Goal: Task Accomplishment & Management: Use online tool/utility

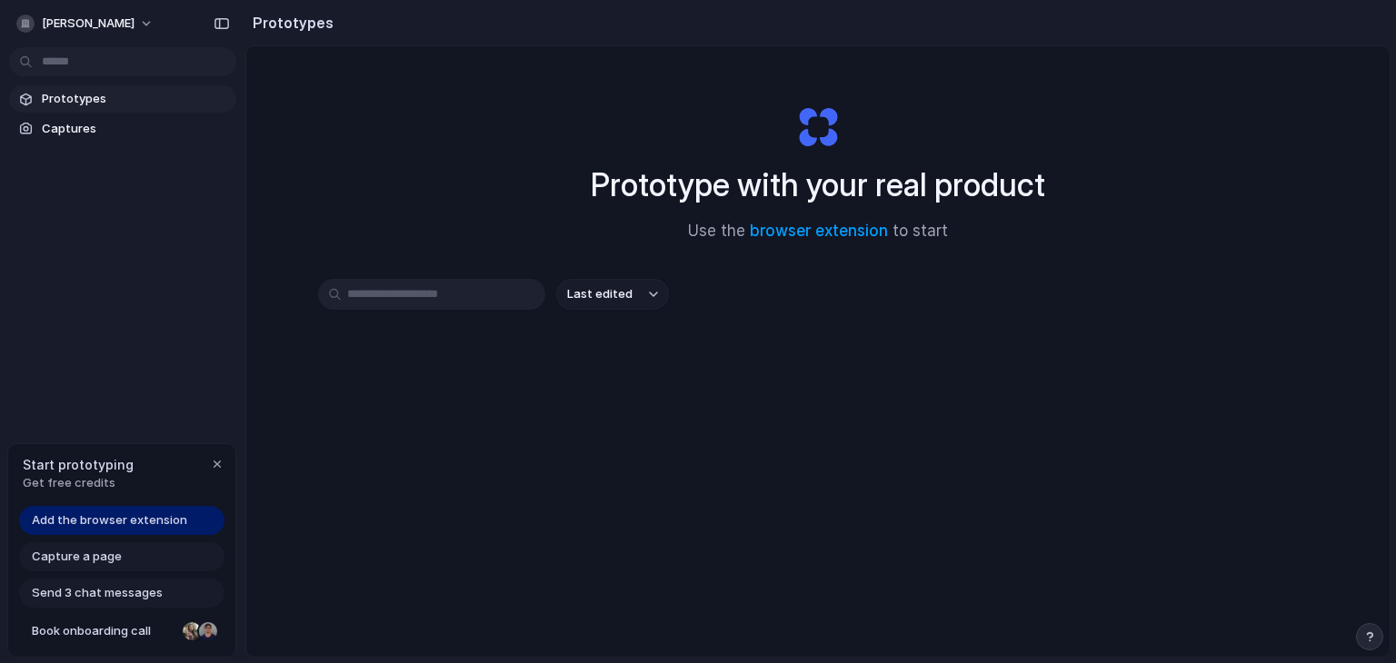
click at [67, 87] on link "Prototypes" at bounding box center [122, 98] width 227 height 27
click at [576, 299] on span "Last edited" at bounding box center [599, 294] width 65 height 18
click at [815, 228] on link "browser extension" at bounding box center [819, 231] width 138 height 18
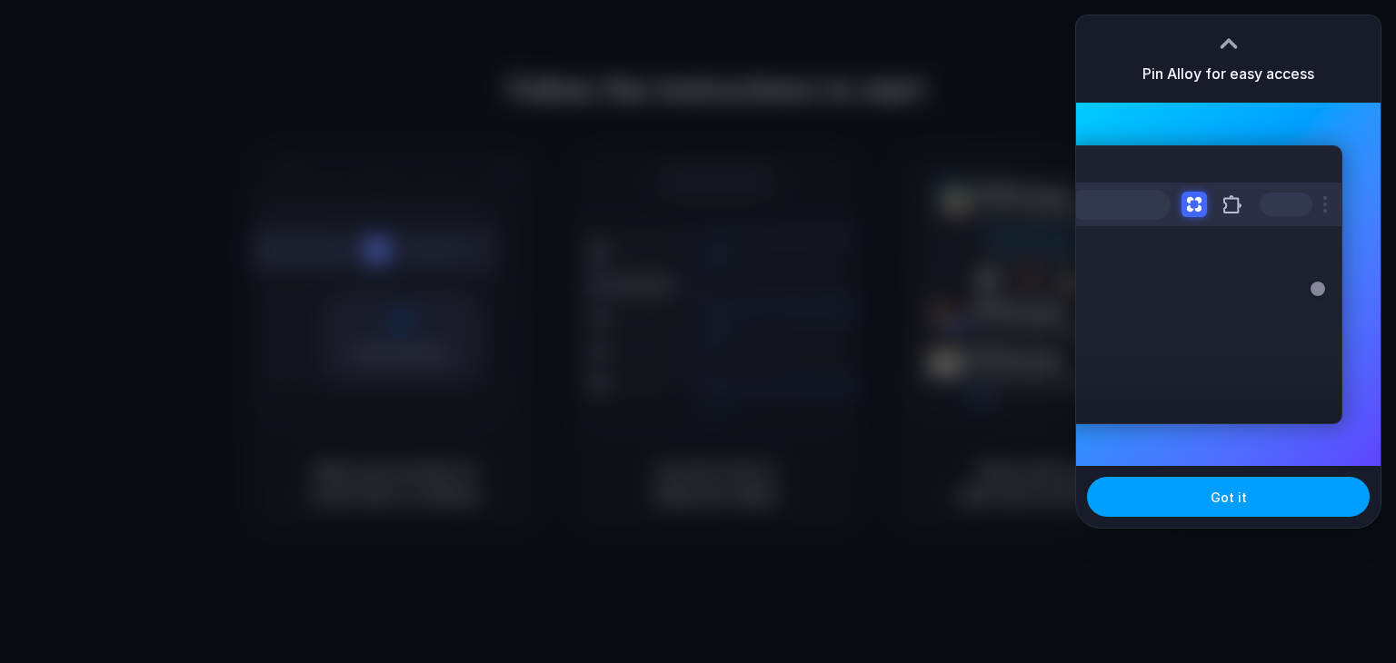
click at [1182, 494] on button "Got it" at bounding box center [1228, 497] width 283 height 40
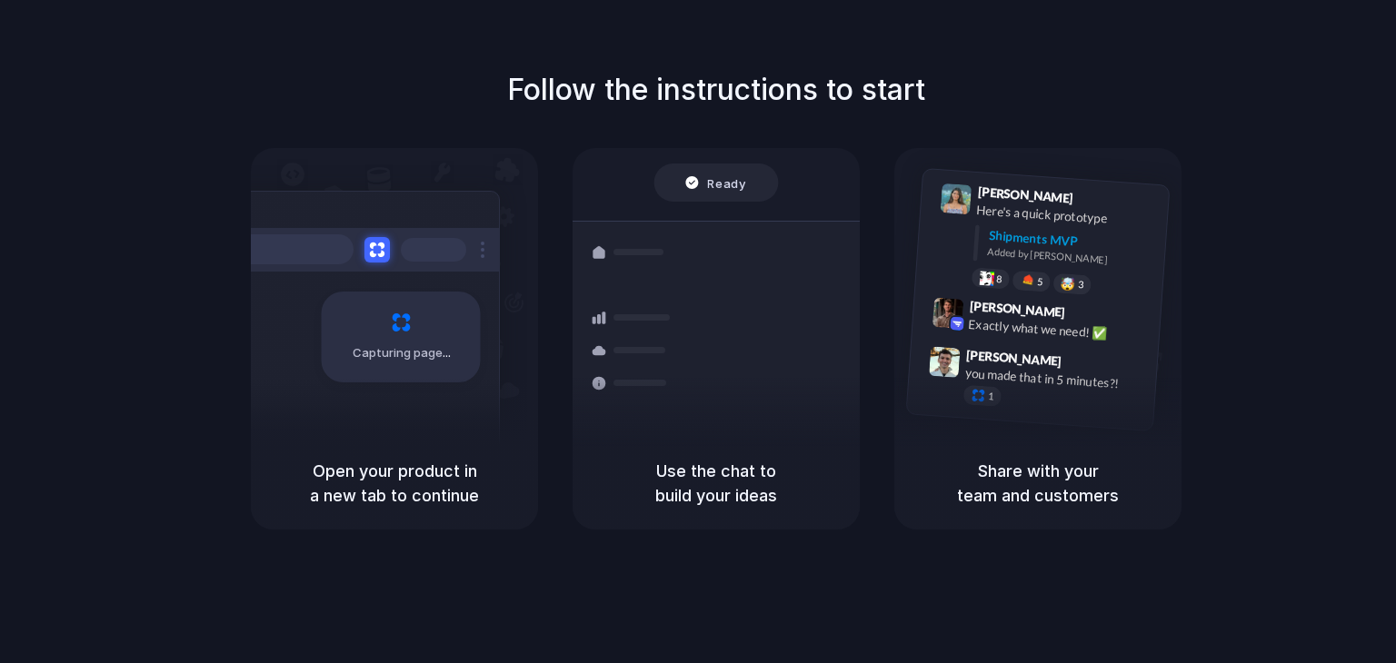
click at [1199, 124] on div "Follow the instructions to start Capturing page Open your product in a new tab …" at bounding box center [716, 299] width 1396 height 462
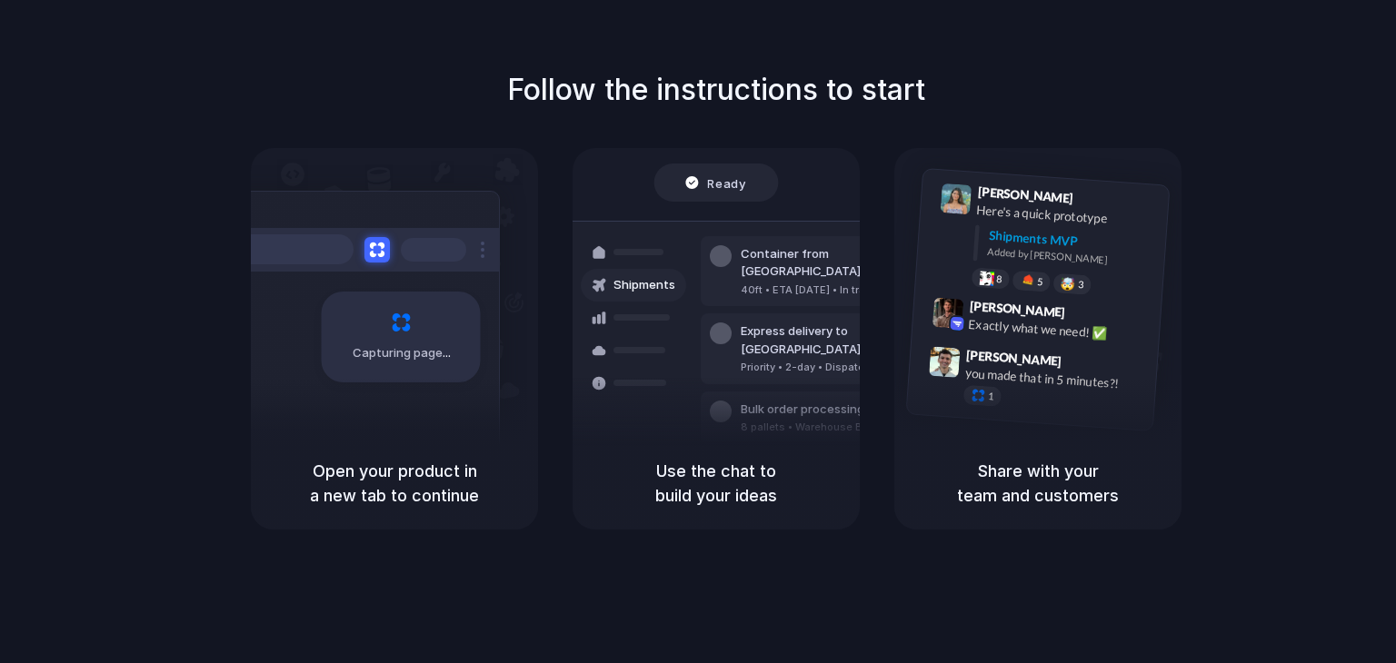
click at [741, 571] on div "Follow the instructions to start Capturing page Open your product in a new tab …" at bounding box center [716, 350] width 1432 height 700
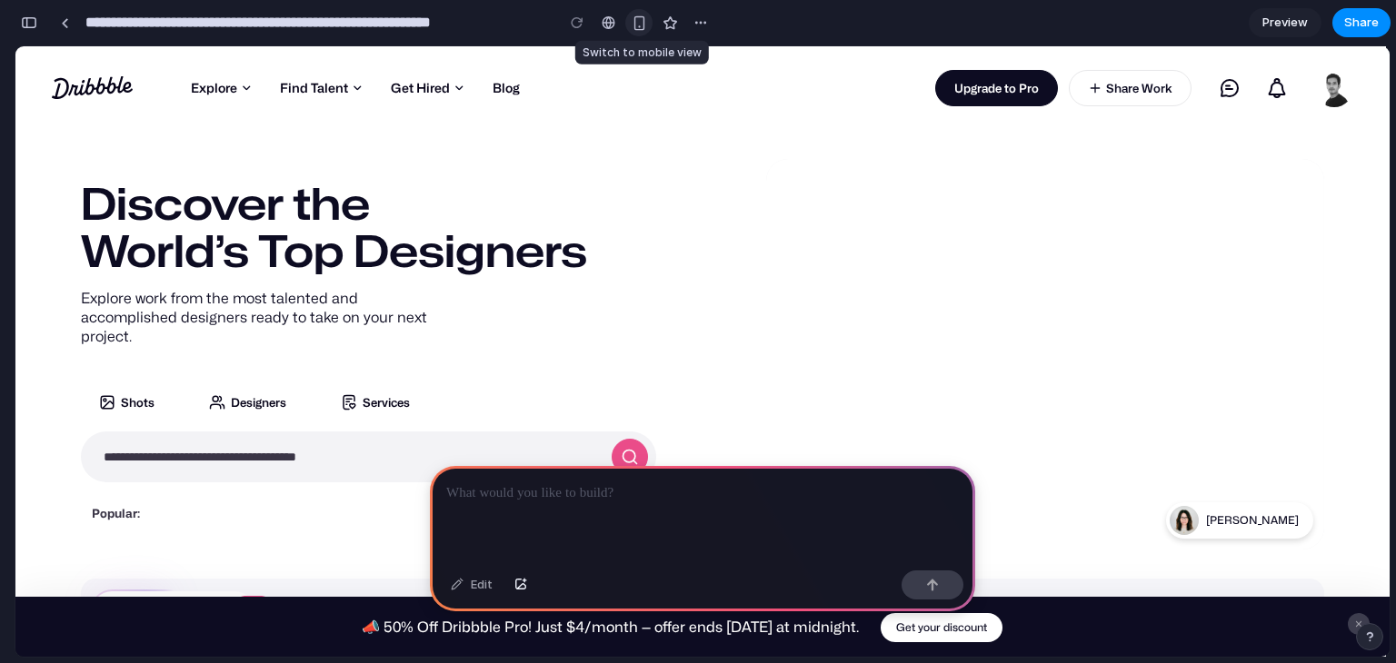
click at [638, 18] on div "button" at bounding box center [638, 22] width 15 height 15
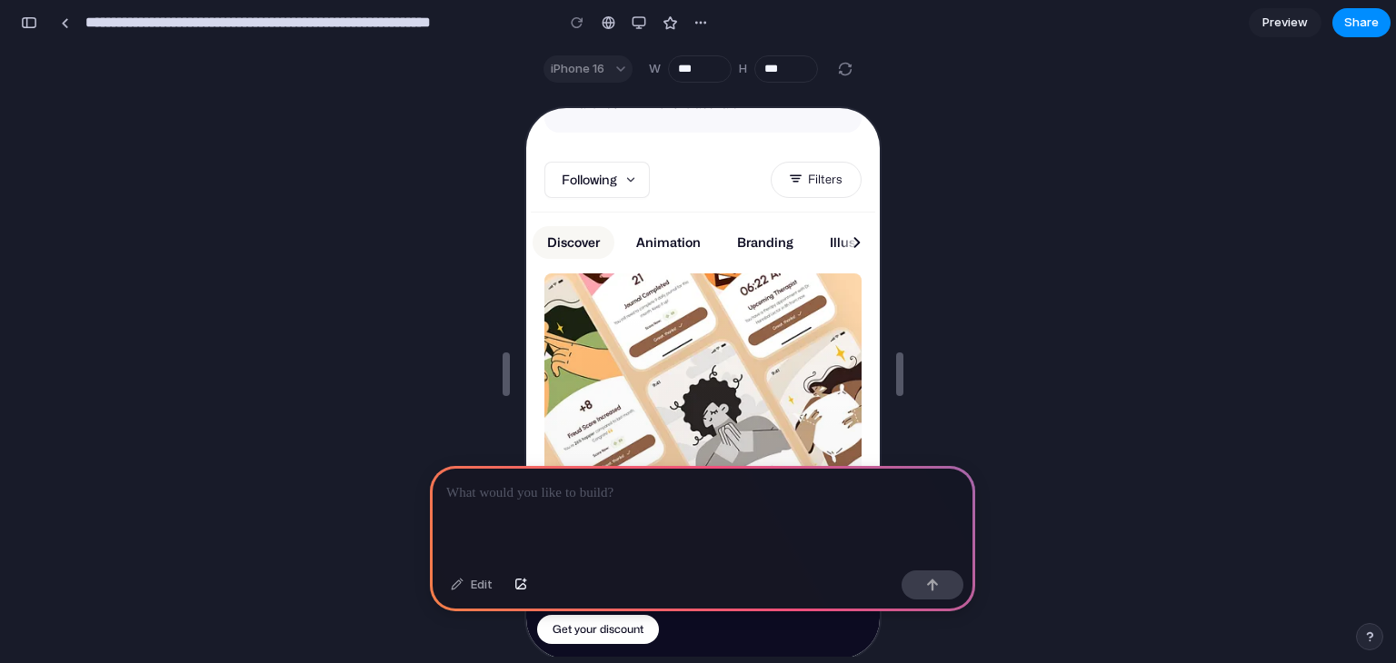
scroll to position [741, 0]
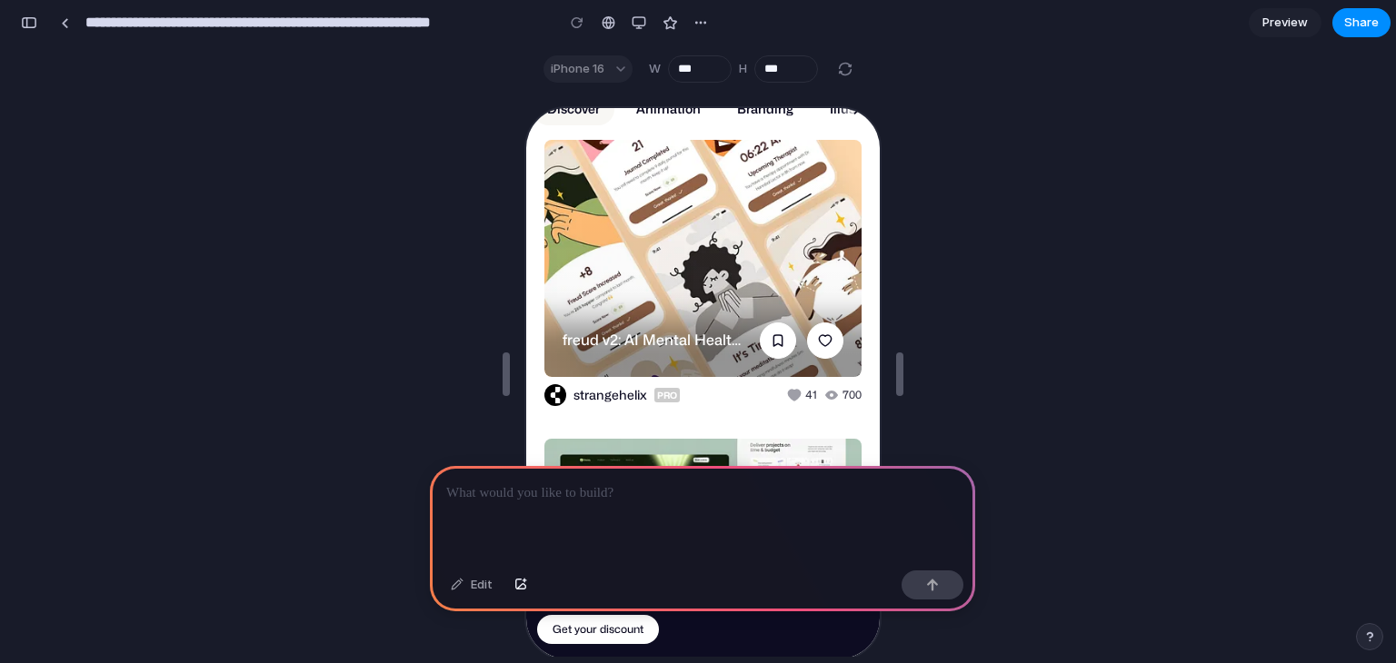
click at [670, 217] on link "View freud v2: AI Mental Health App - Notification Illustration UI" at bounding box center [700, 257] width 317 height 238
click at [552, 256] on link "View freud v2: AI Mental Health App - Notification Illustration UI" at bounding box center [700, 257] width 317 height 238
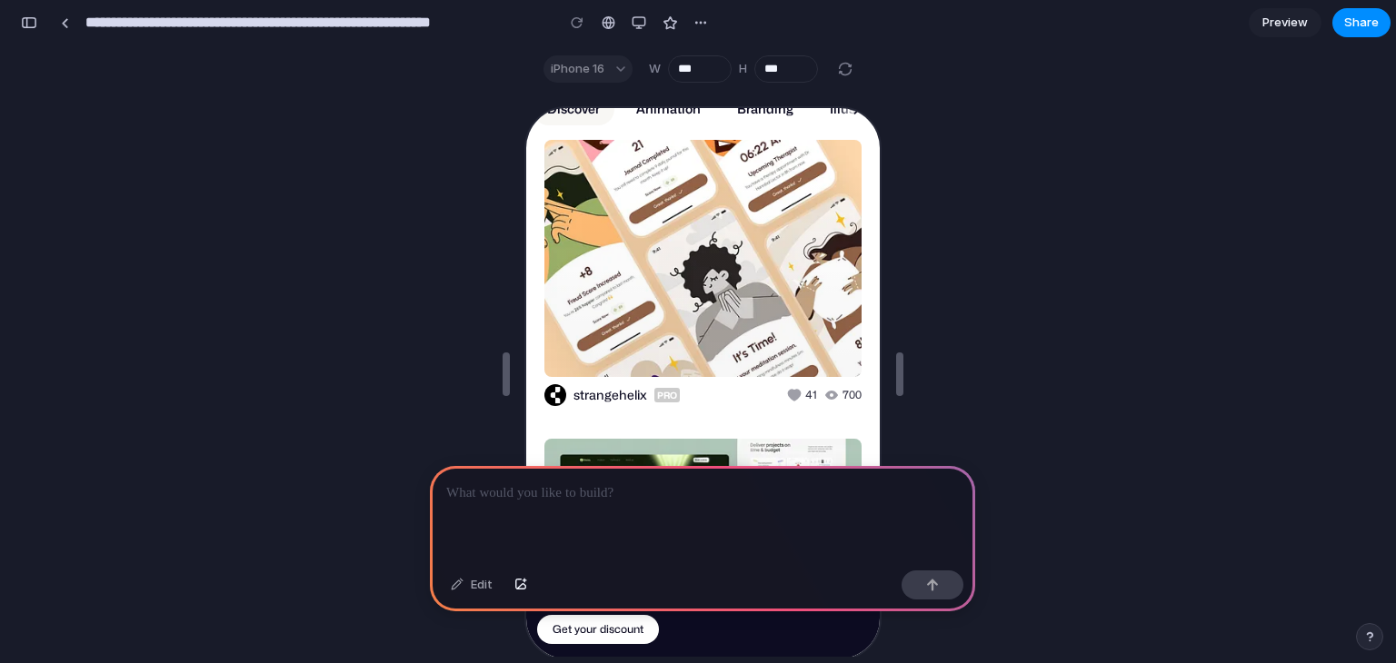
scroll to position [33, 0]
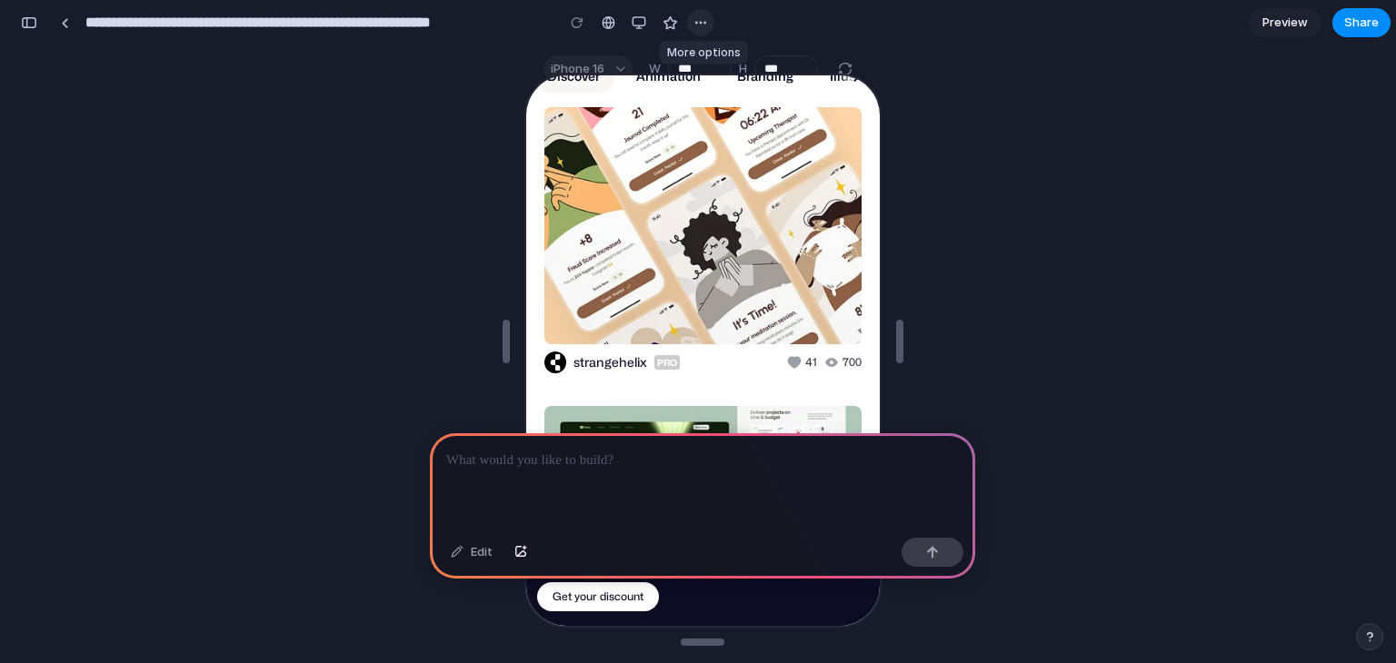
click at [705, 26] on div "button" at bounding box center [700, 22] width 15 height 15
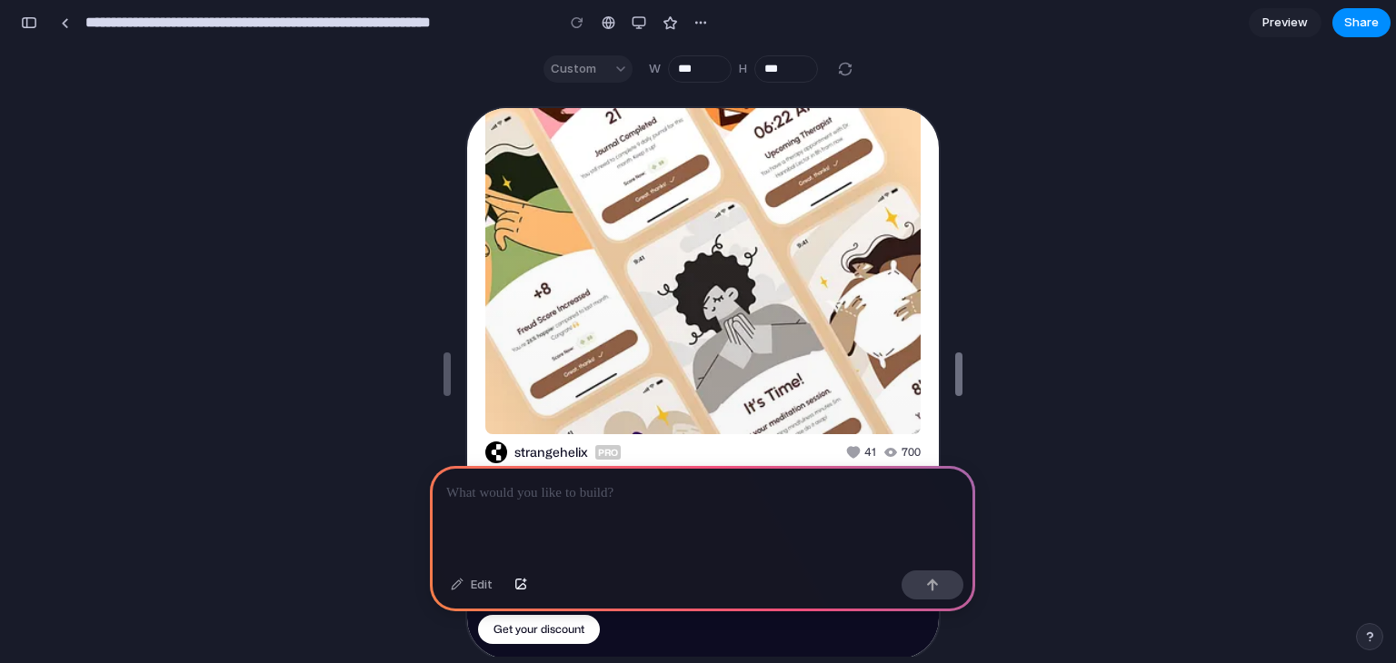
scroll to position [674, 0]
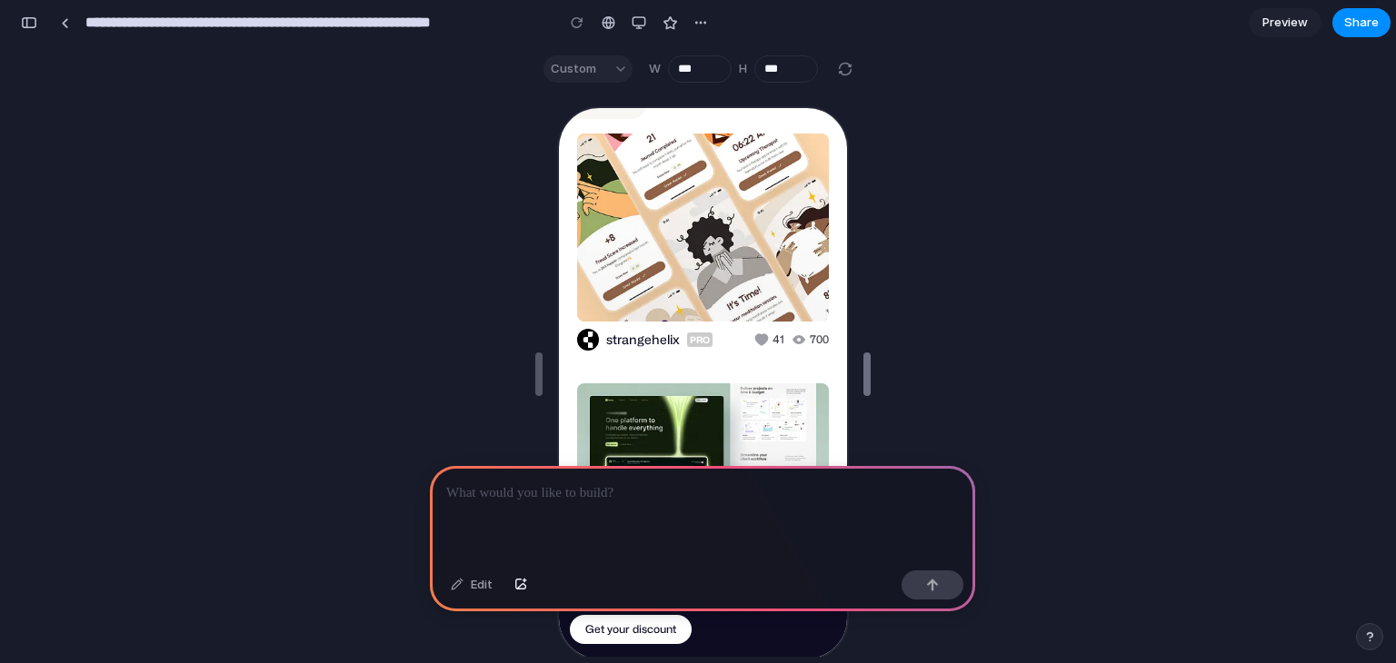
type input "***"
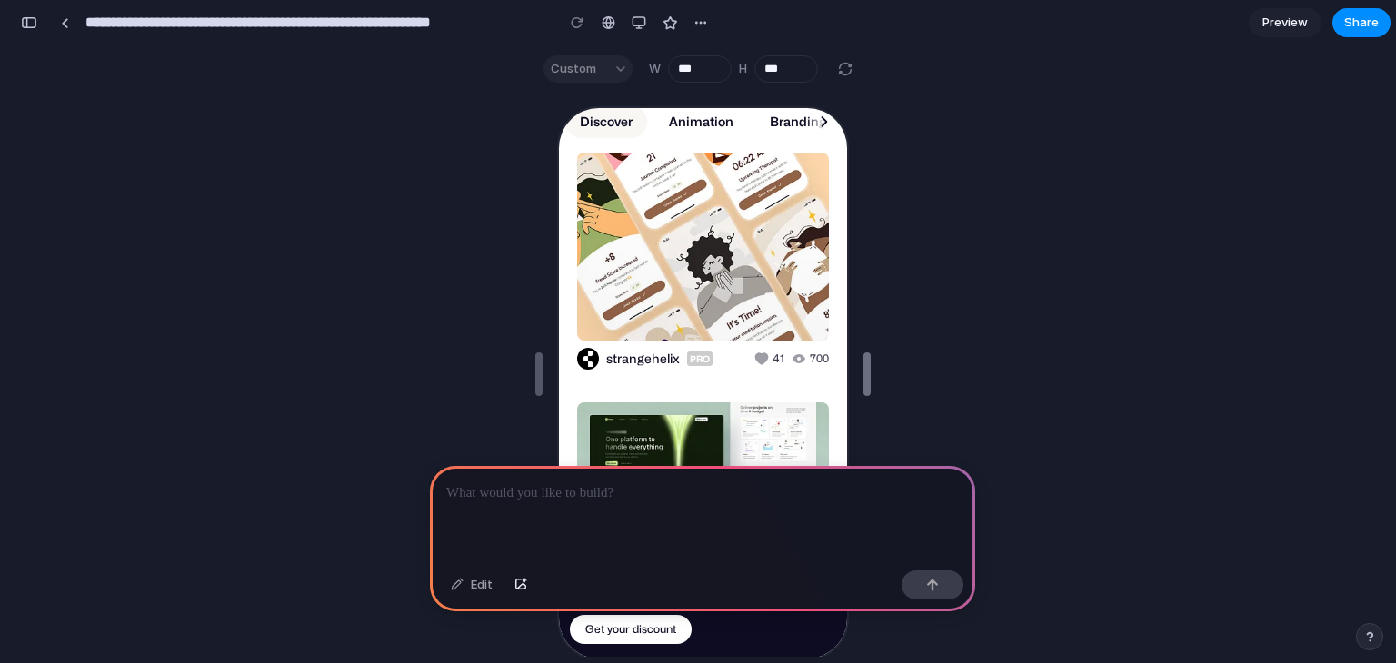
drag, startPoint x: 900, startPoint y: 379, endPoint x: 868, endPoint y: 419, distance: 51.7
click at [512, 501] on div at bounding box center [702, 514] width 545 height 97
click at [472, 579] on div "Edit" at bounding box center [472, 585] width 60 height 29
click at [495, 523] on div at bounding box center [702, 514] width 545 height 97
click at [910, 582] on button "button" at bounding box center [932, 585] width 62 height 29
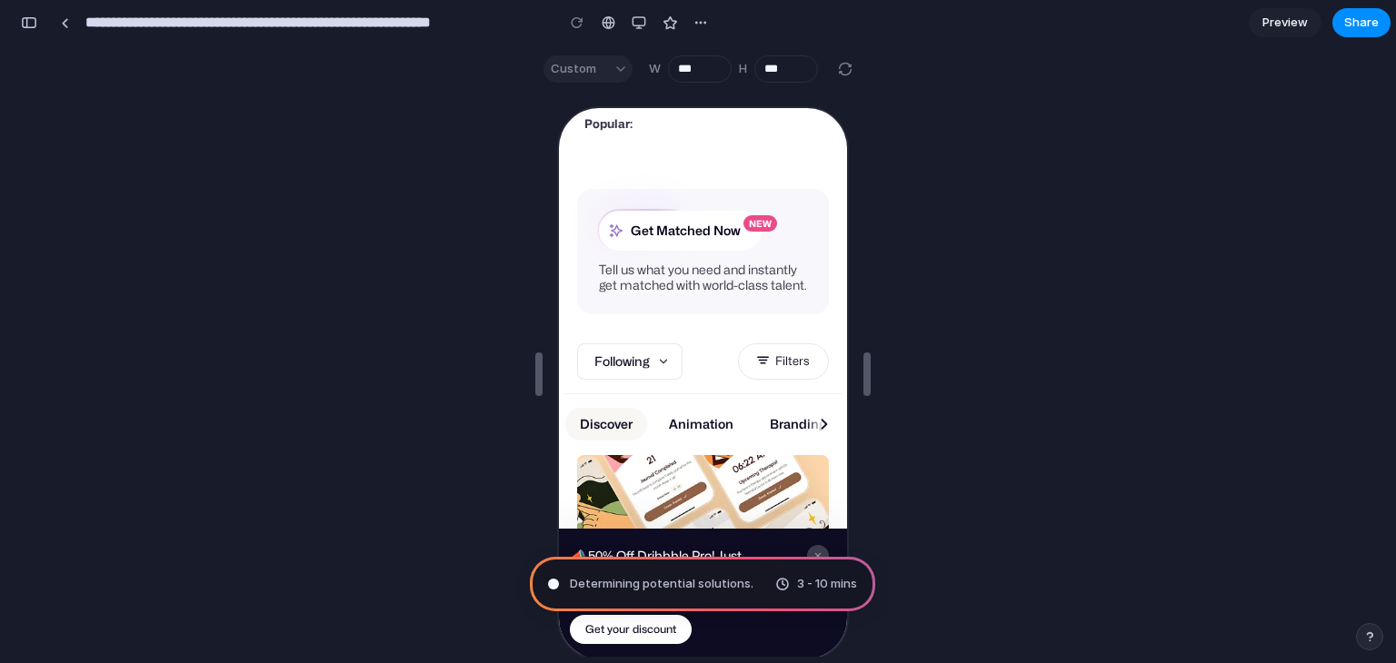
scroll to position [0, 0]
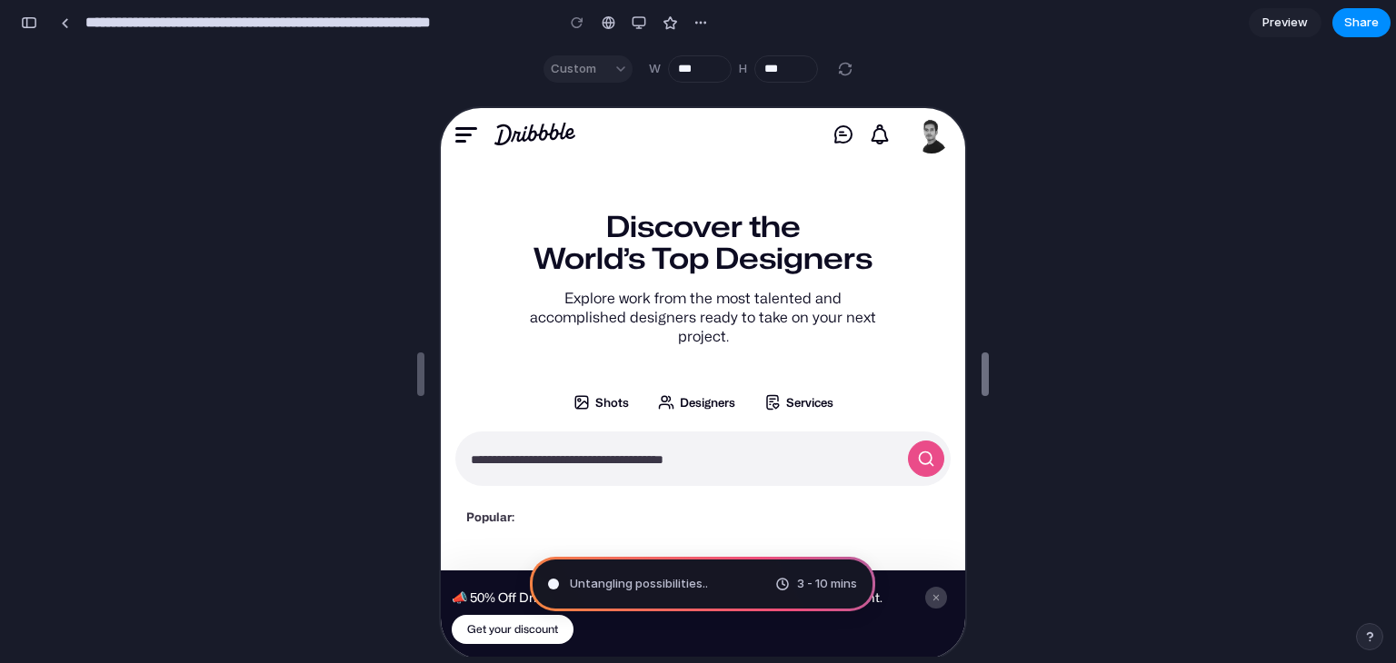
drag, startPoint x: 869, startPoint y: 372, endPoint x: 988, endPoint y: 369, distance: 119.1
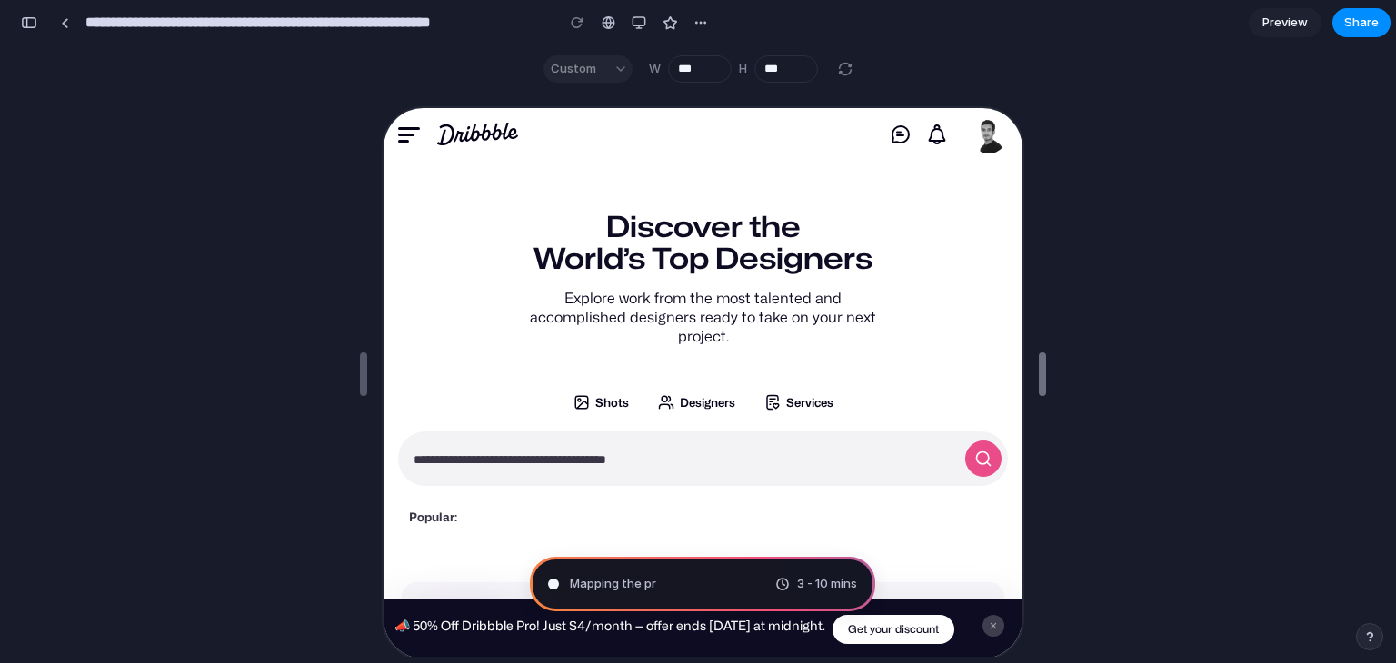
type input "***"
drag, startPoint x: 988, startPoint y: 369, endPoint x: 1044, endPoint y: 408, distance: 68.6
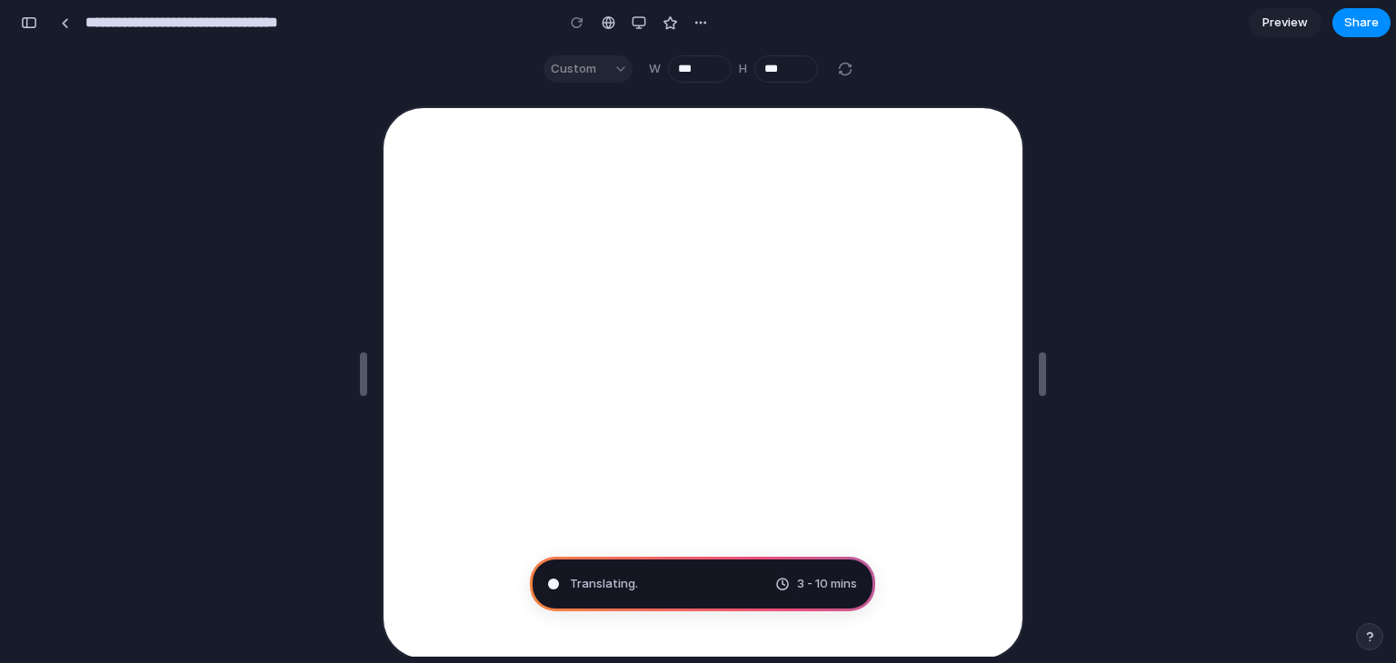
type input "**********"
